Goal: Transaction & Acquisition: Subscribe to service/newsletter

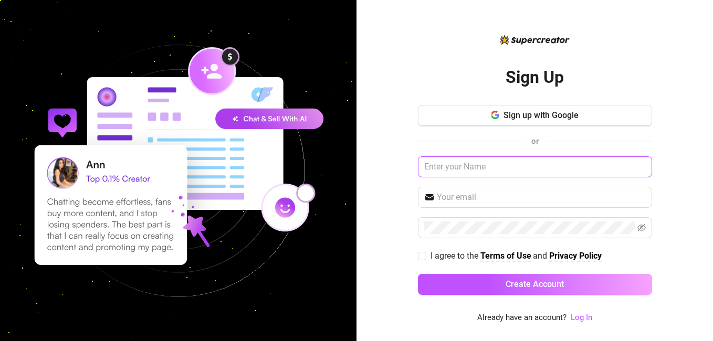
click at [466, 171] on input "text" at bounding box center [535, 166] width 234 height 21
click at [459, 114] on button "Sign up with Google" at bounding box center [535, 115] width 234 height 21
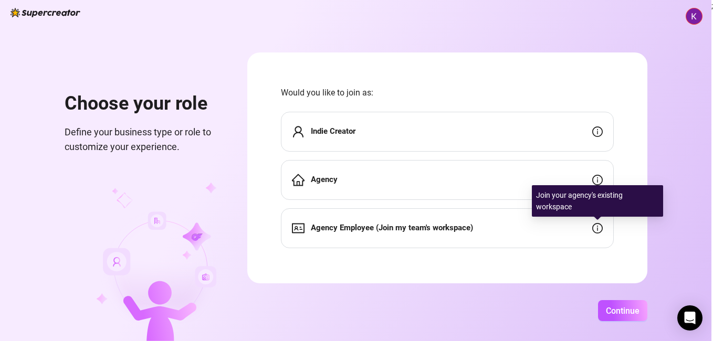
click at [596, 226] on icon "info-circle" at bounding box center [597, 228] width 10 height 10
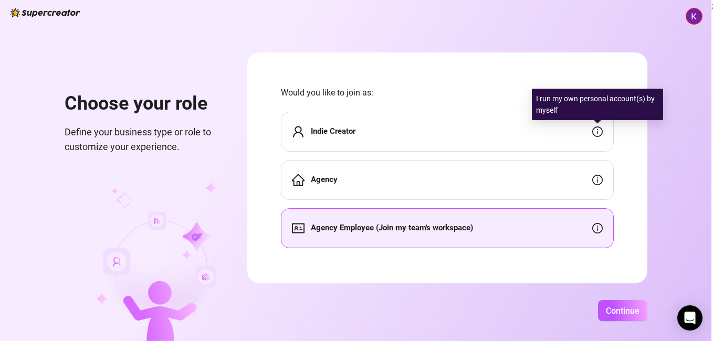
click at [596, 133] on icon "info-circle" at bounding box center [597, 132] width 10 height 10
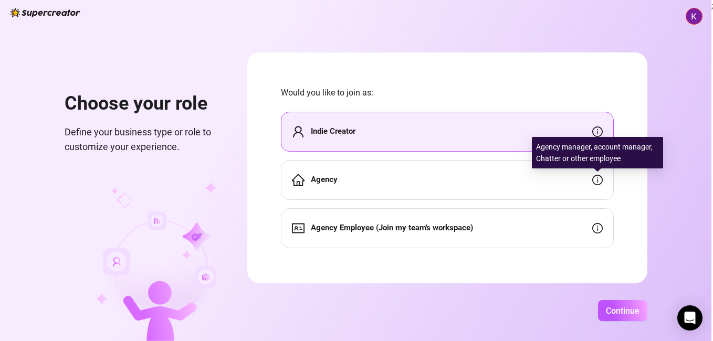
click at [596, 181] on icon "info-circle" at bounding box center [597, 180] width 10 height 10
